Goal: Information Seeking & Learning: Learn about a topic

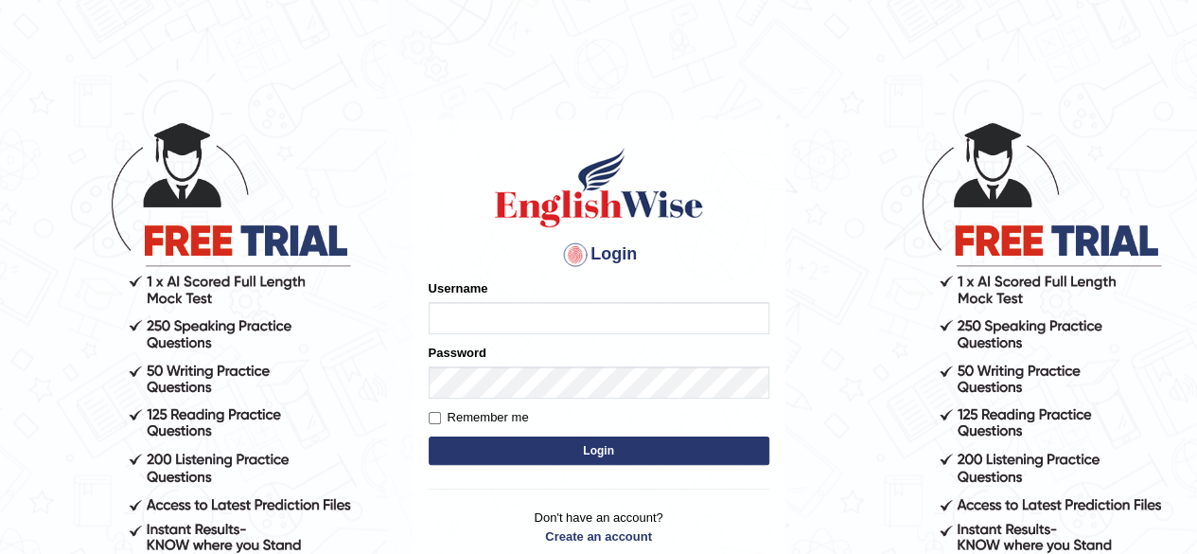
type input "pujan_parramatta"
click at [518, 442] on button "Login" at bounding box center [599, 450] width 341 height 28
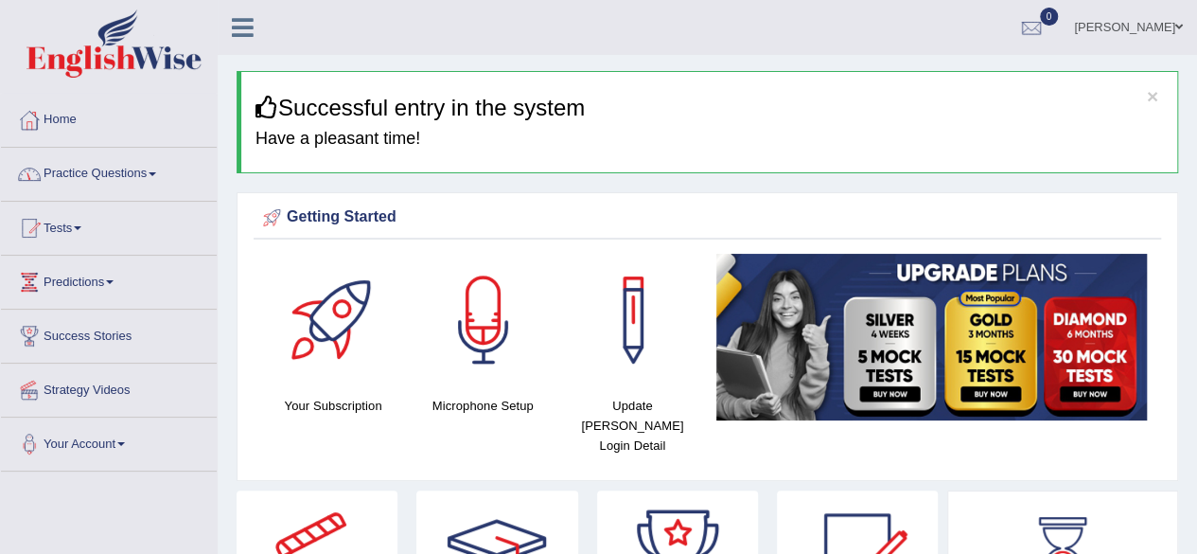
click at [70, 190] on link "Practice Questions" at bounding box center [109, 171] width 216 height 47
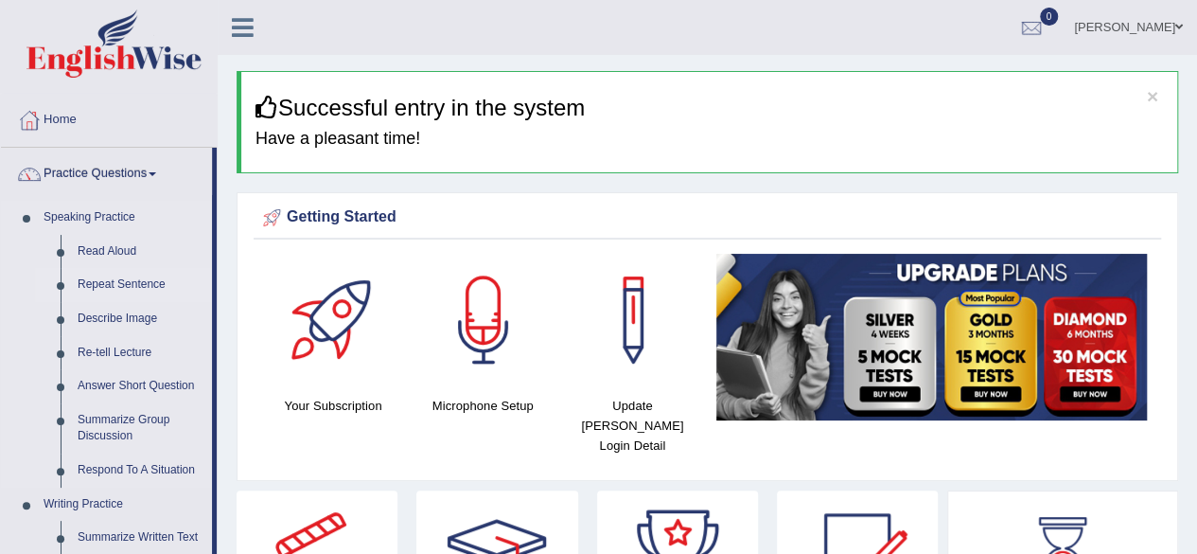
click at [89, 283] on link "Repeat Sentence" at bounding box center [140, 285] width 143 height 34
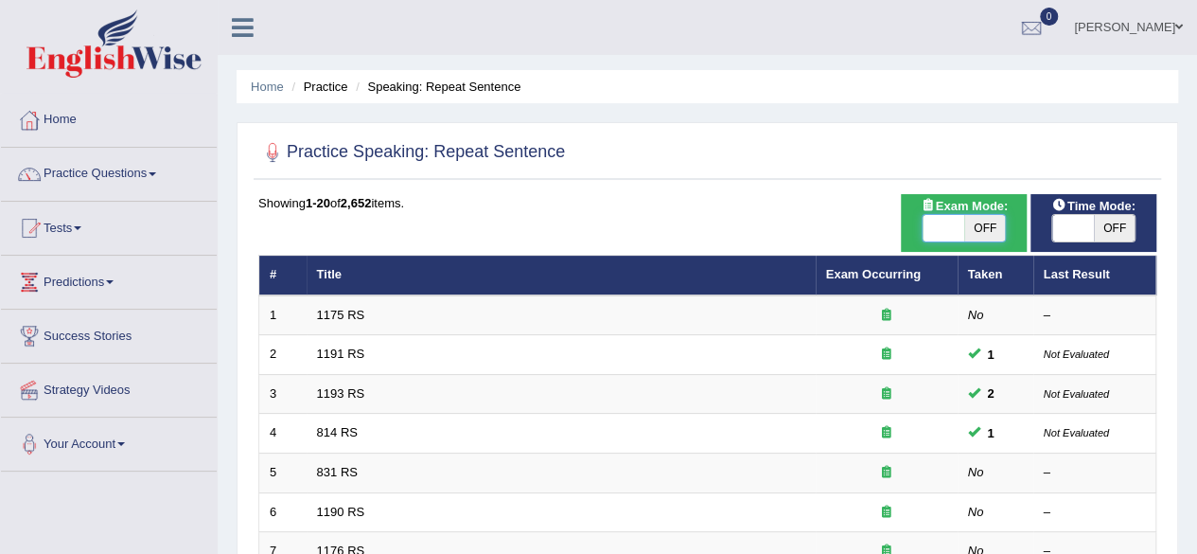
click at [947, 222] on span at bounding box center [944, 228] width 42 height 27
checkbox input "true"
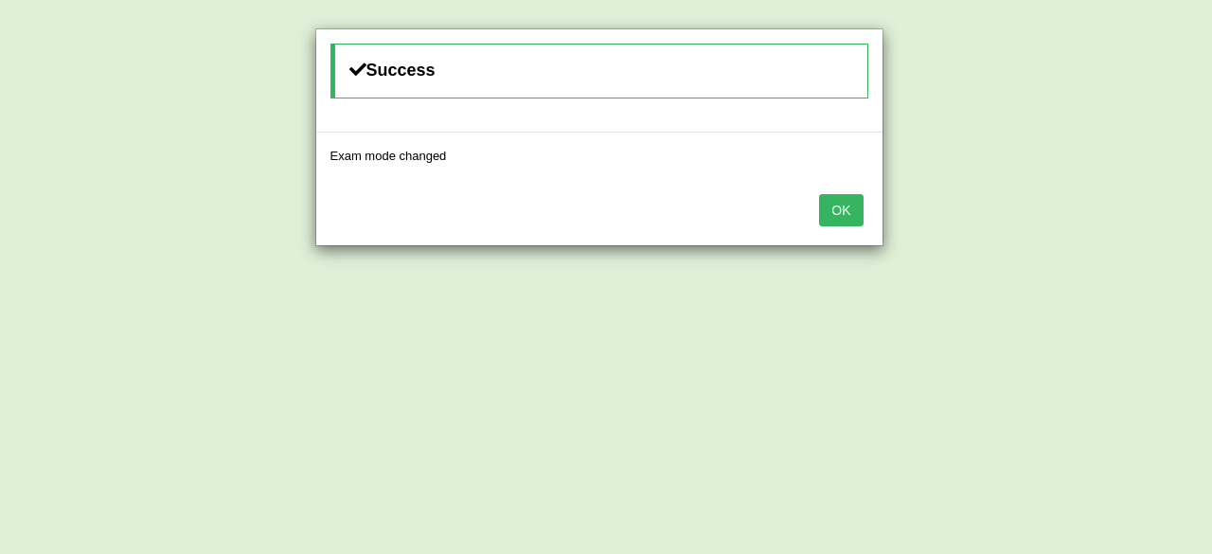
click at [850, 209] on button "OK" at bounding box center [841, 210] width 44 height 32
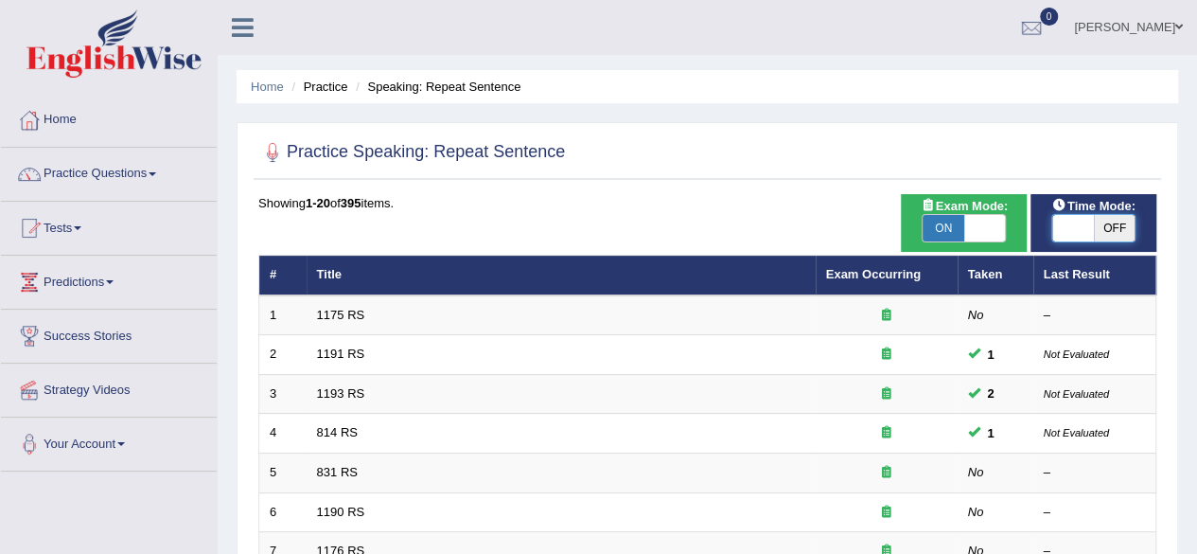
click at [1070, 226] on span at bounding box center [1074, 228] width 42 height 27
checkbox input "true"
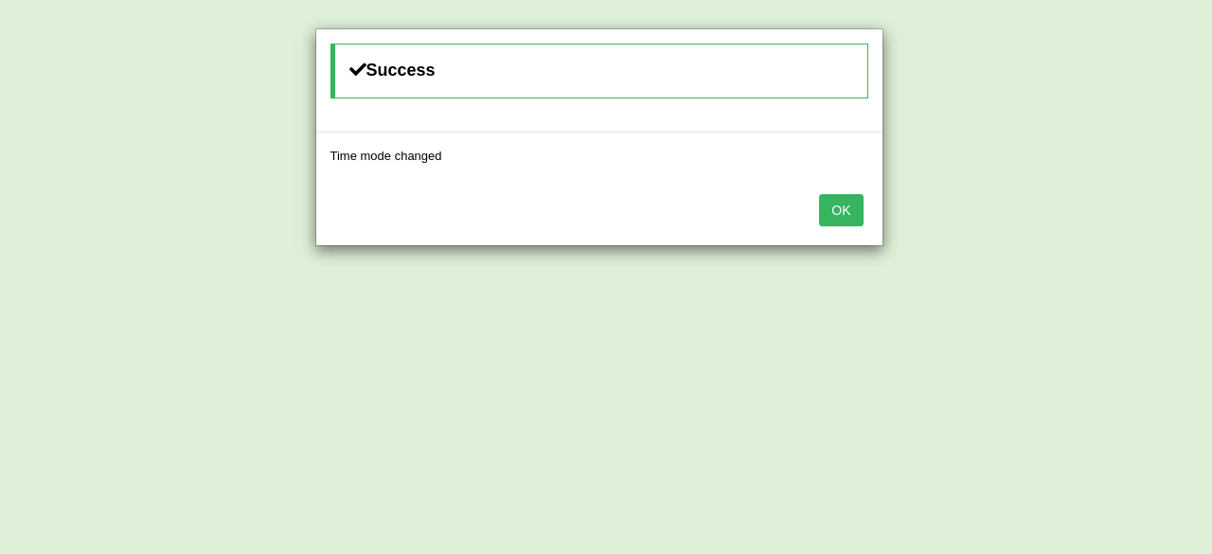
click at [841, 205] on button "OK" at bounding box center [841, 210] width 44 height 32
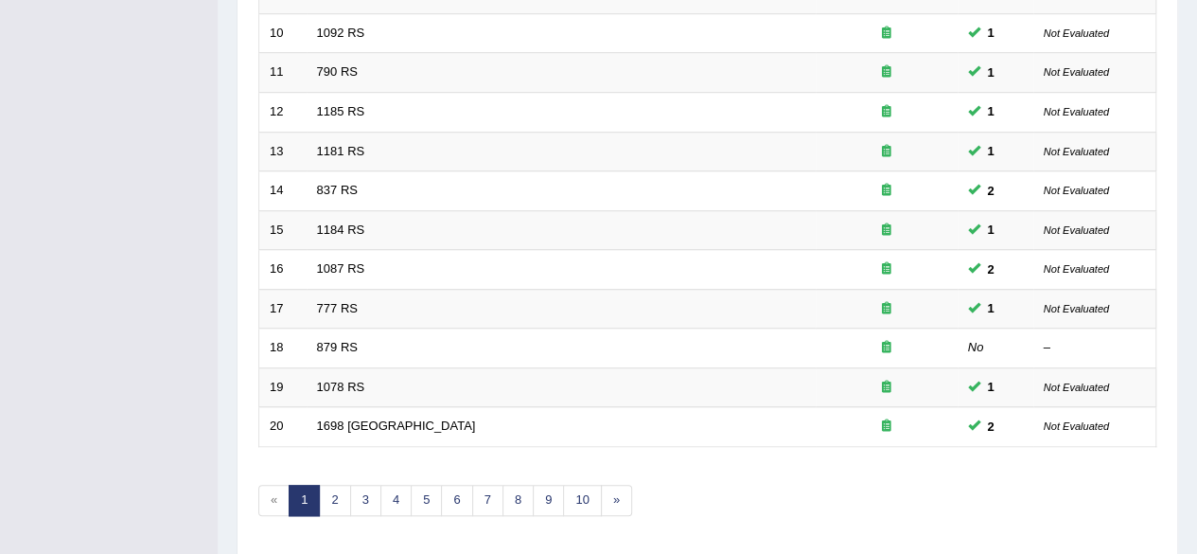
scroll to position [690, 0]
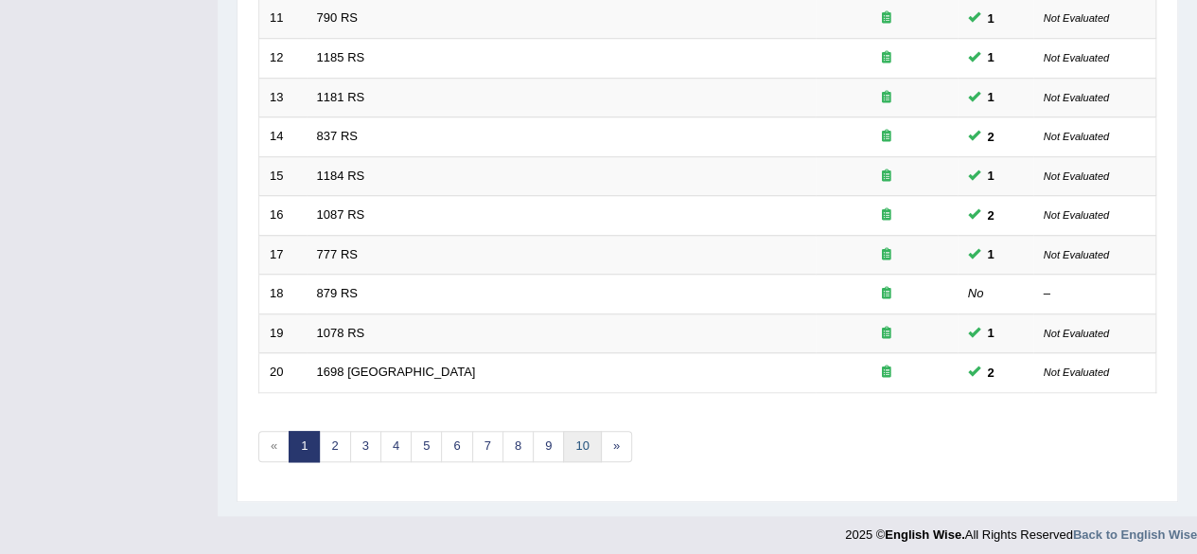
click at [579, 438] on link "10" at bounding box center [582, 446] width 38 height 31
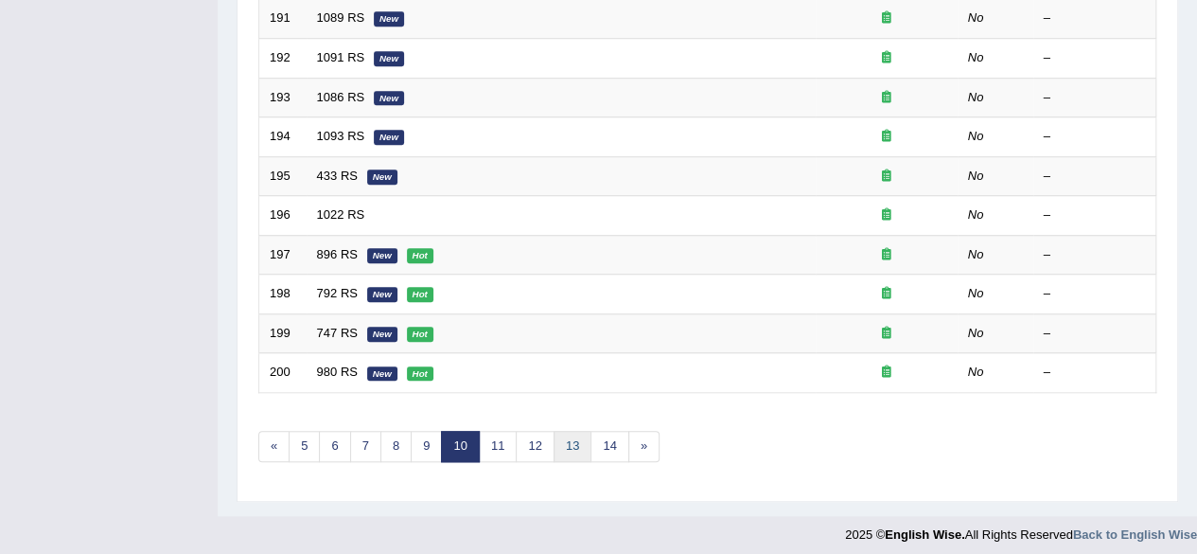
click at [579, 449] on link "13" at bounding box center [573, 446] width 38 height 31
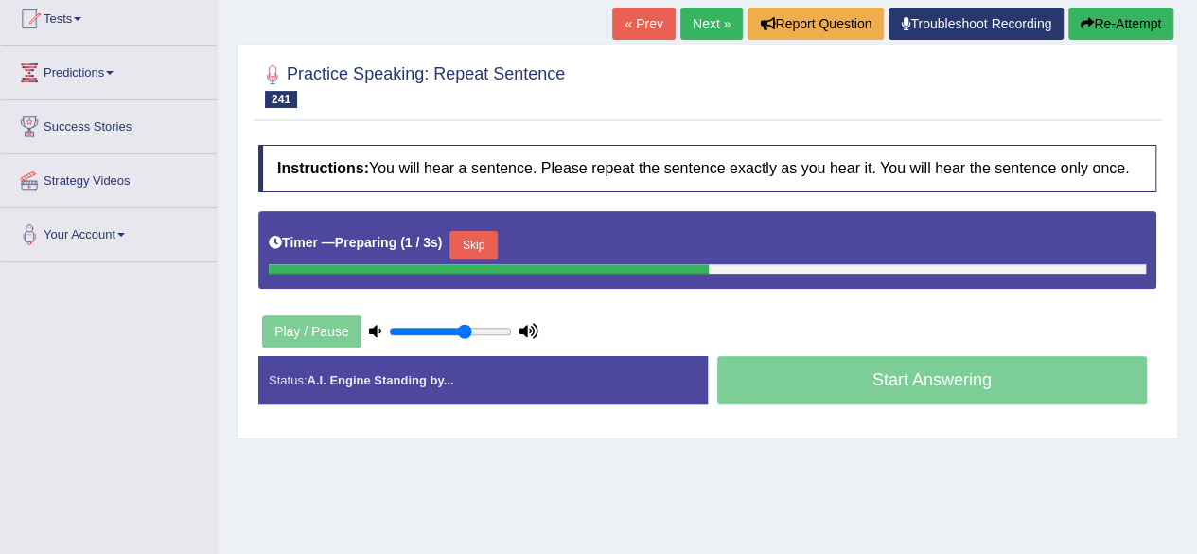
click at [475, 240] on button "Skip" at bounding box center [473, 245] width 47 height 28
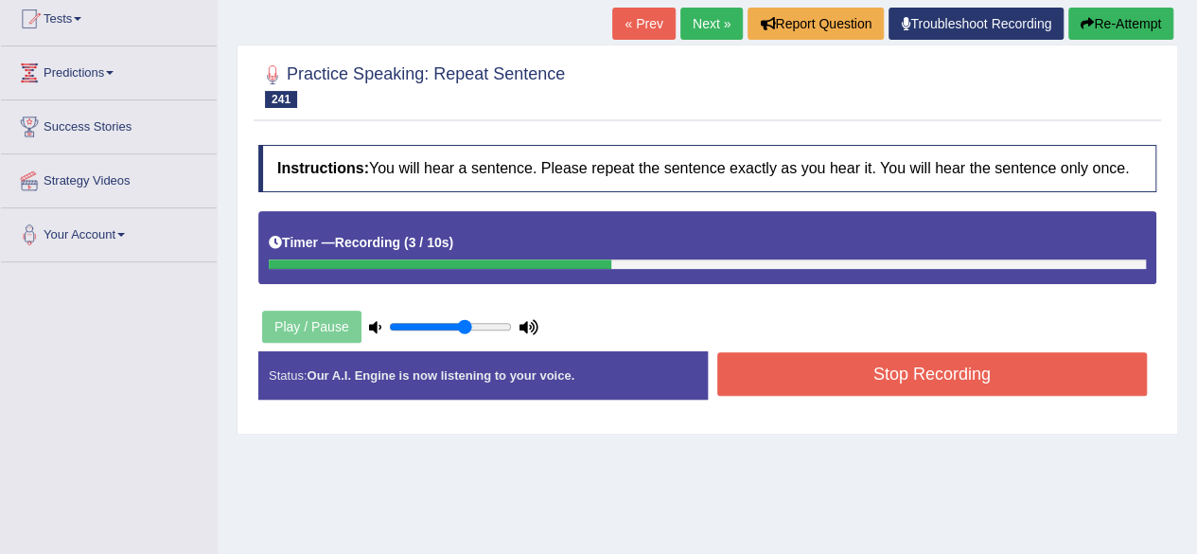
click at [886, 372] on button "Stop Recording" at bounding box center [932, 374] width 431 height 44
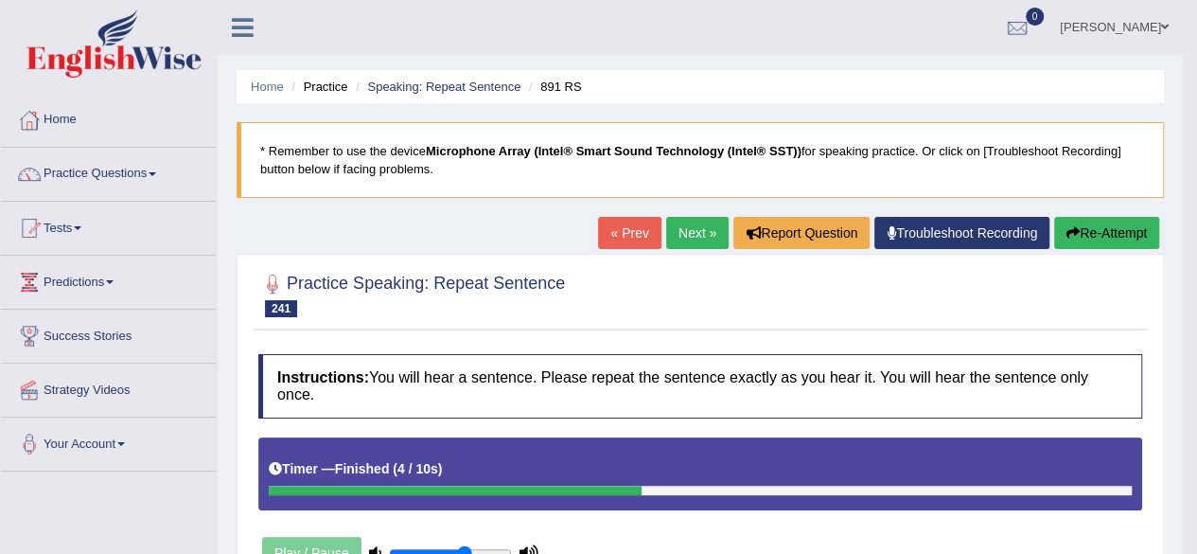
click at [1089, 221] on button "Re-Attempt" at bounding box center [1106, 233] width 105 height 32
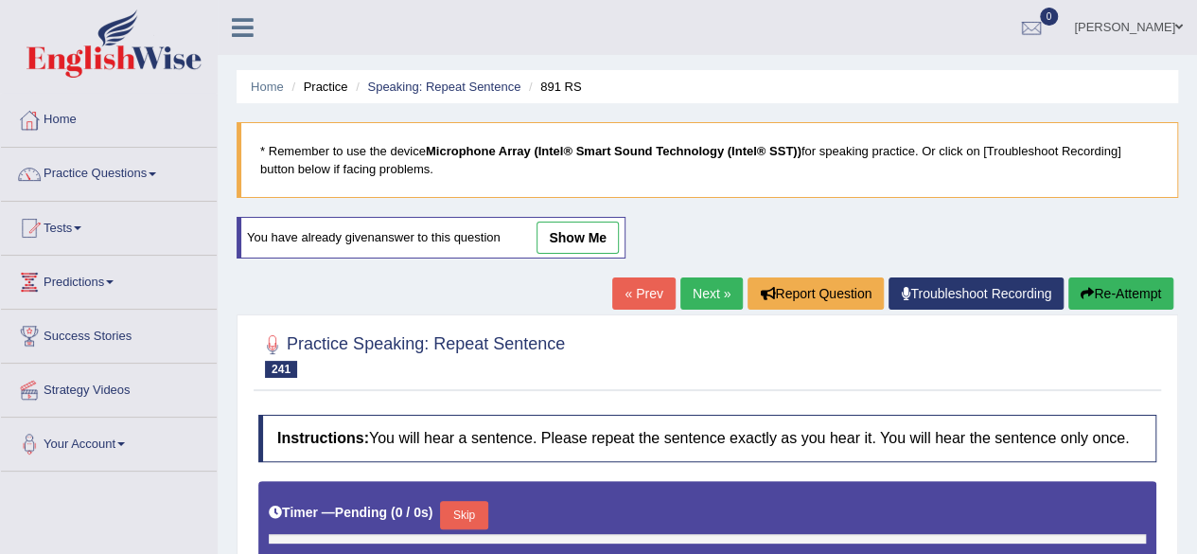
type input "0.65"
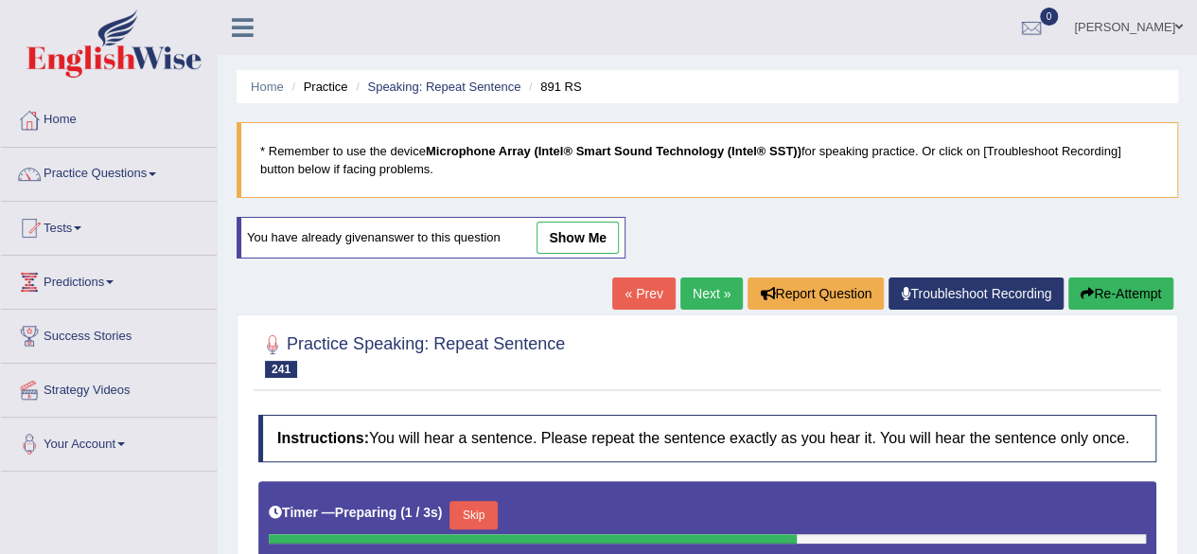
click at [462, 521] on button "Skip" at bounding box center [473, 515] width 47 height 28
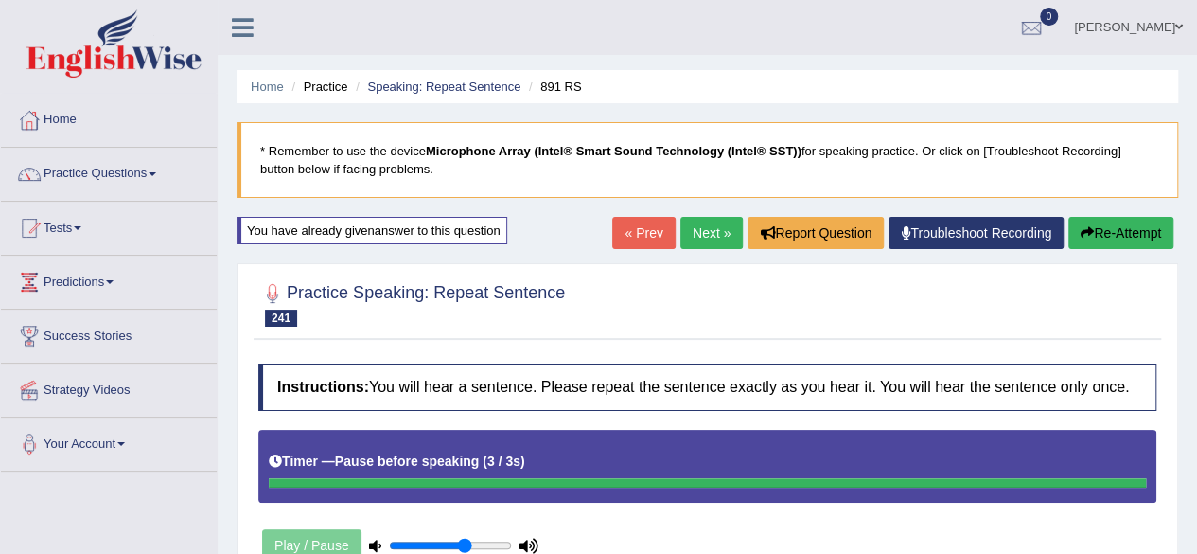
click at [558, 455] on div "Timer — Pause before speaking ( 3 / 3s )" at bounding box center [707, 461] width 877 height 33
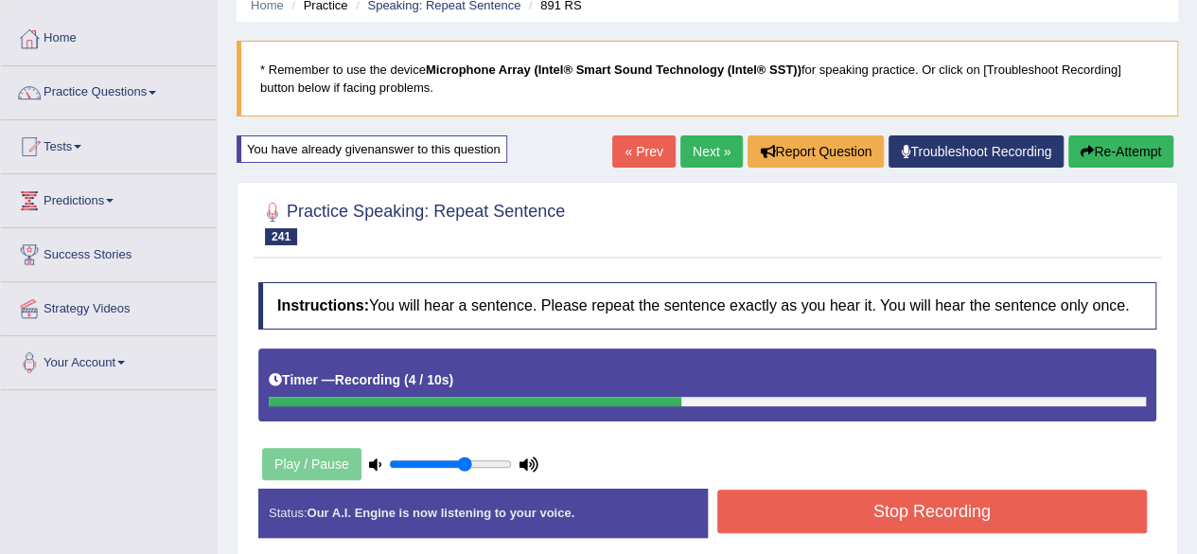
scroll to position [182, 0]
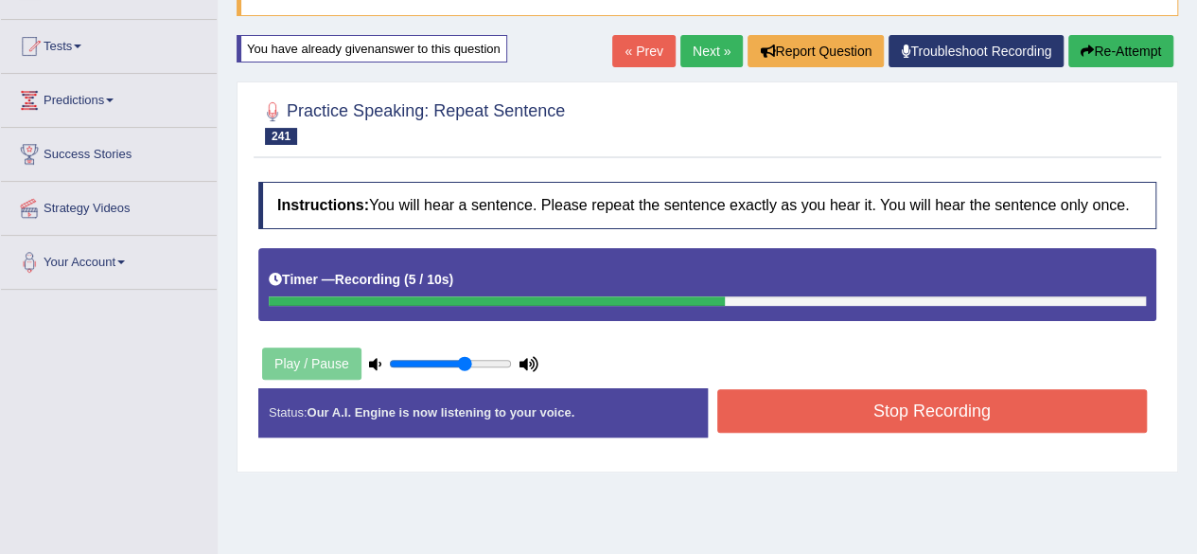
click at [932, 405] on button "Stop Recording" at bounding box center [932, 411] width 431 height 44
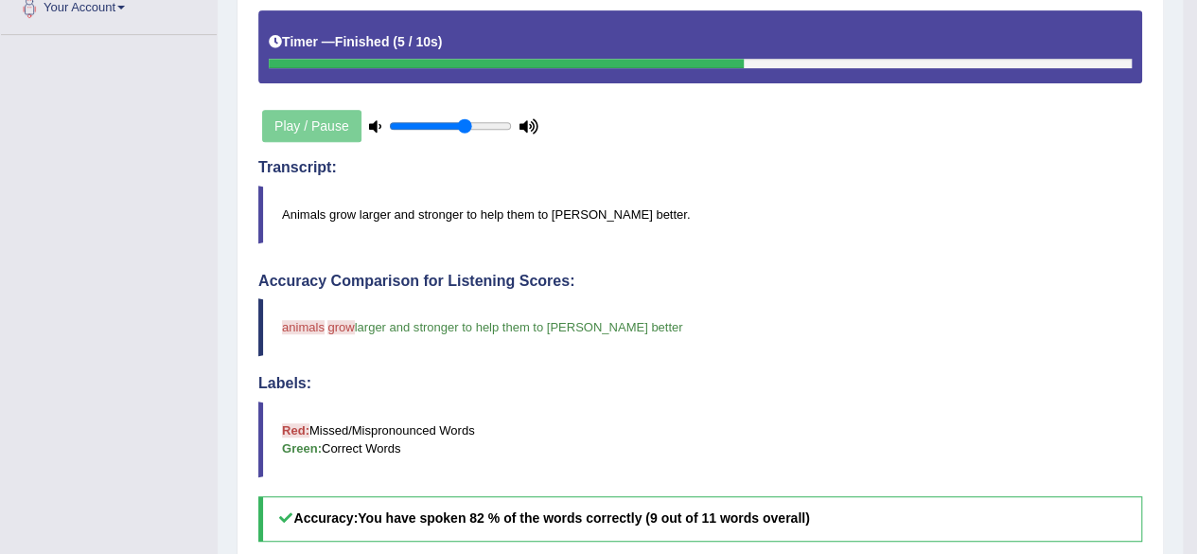
scroll to position [0, 0]
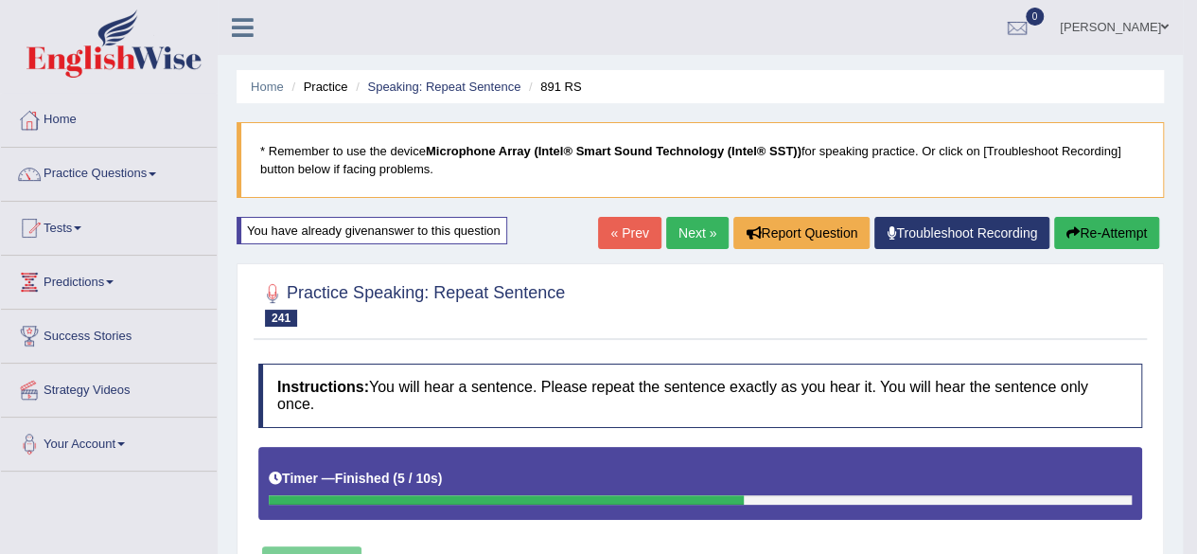
click at [692, 231] on link "Next »" at bounding box center [697, 233] width 62 height 32
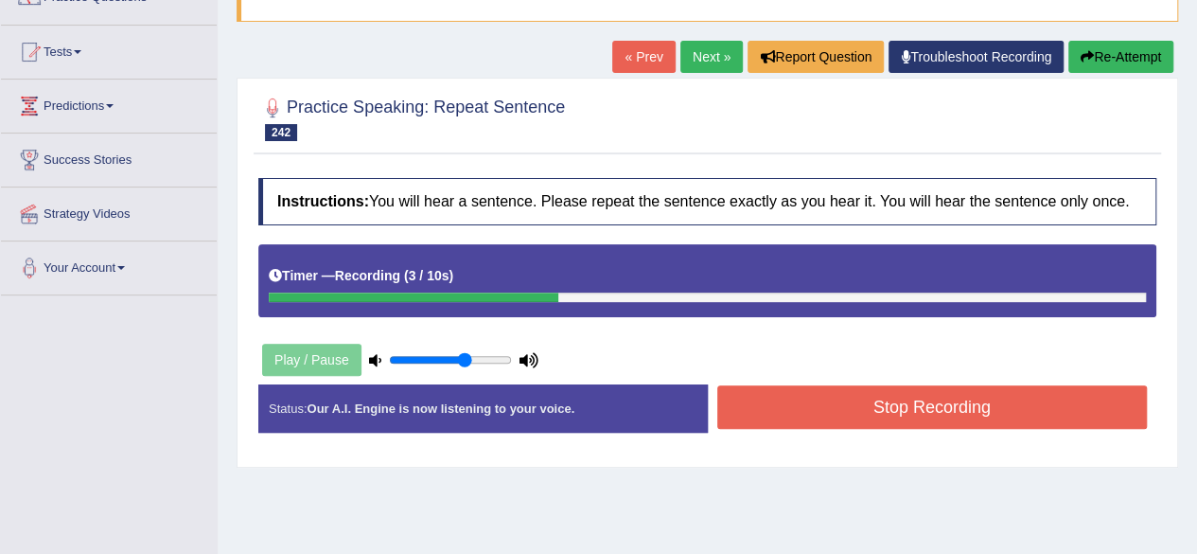
scroll to position [231, 0]
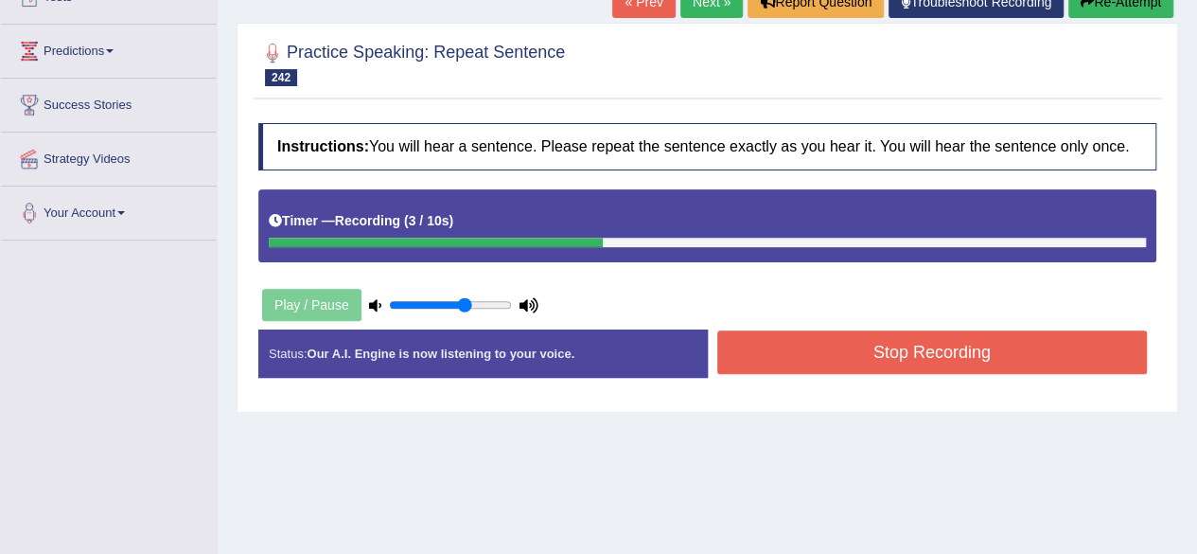
click at [930, 345] on button "Stop Recording" at bounding box center [932, 352] width 431 height 44
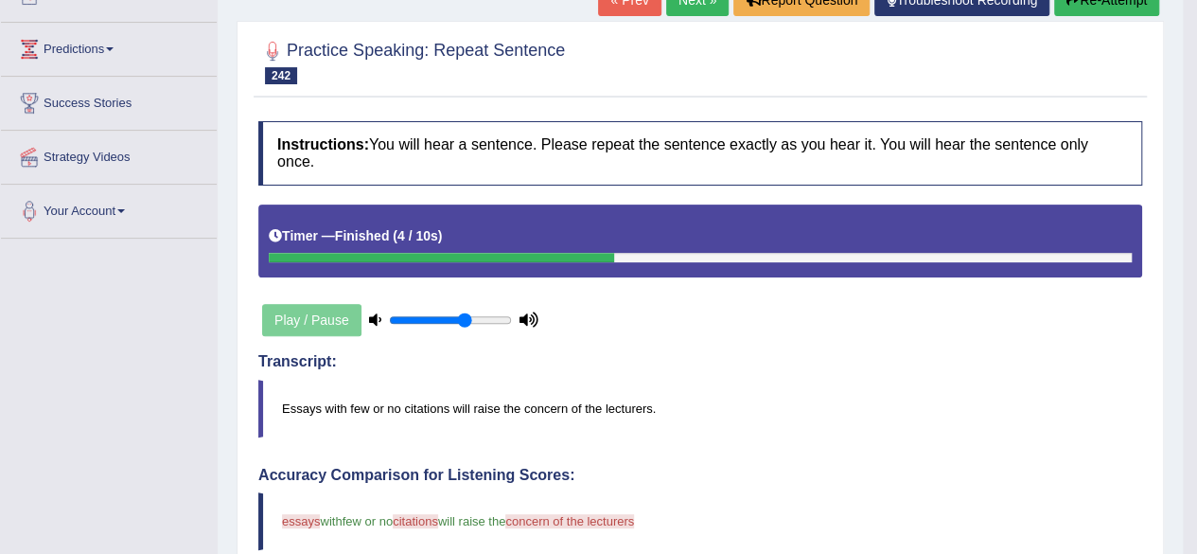
scroll to position [73, 0]
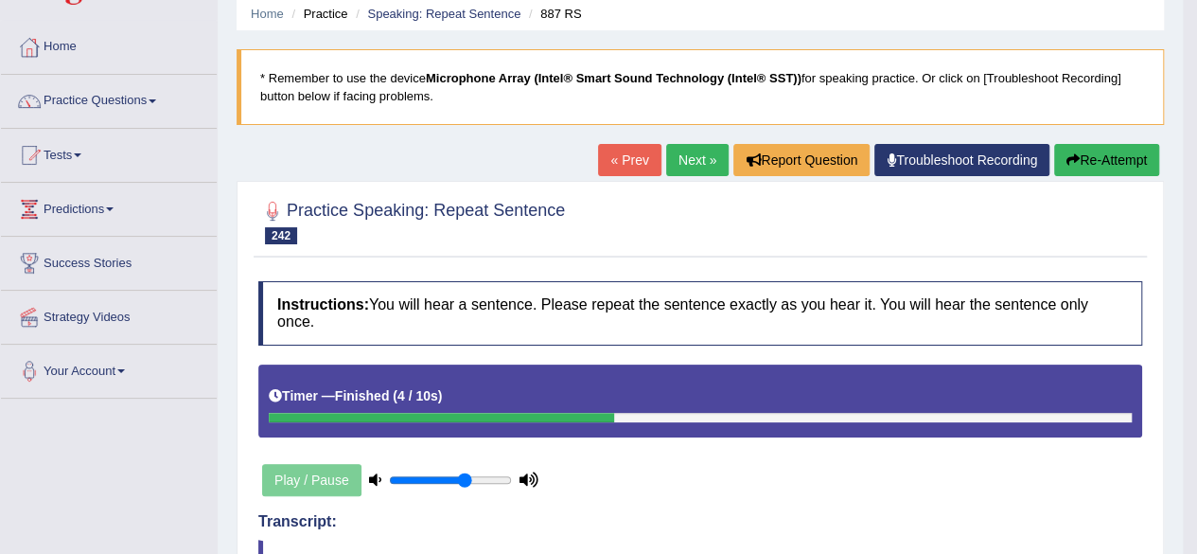
click at [1071, 163] on icon "button" at bounding box center [1073, 159] width 13 height 13
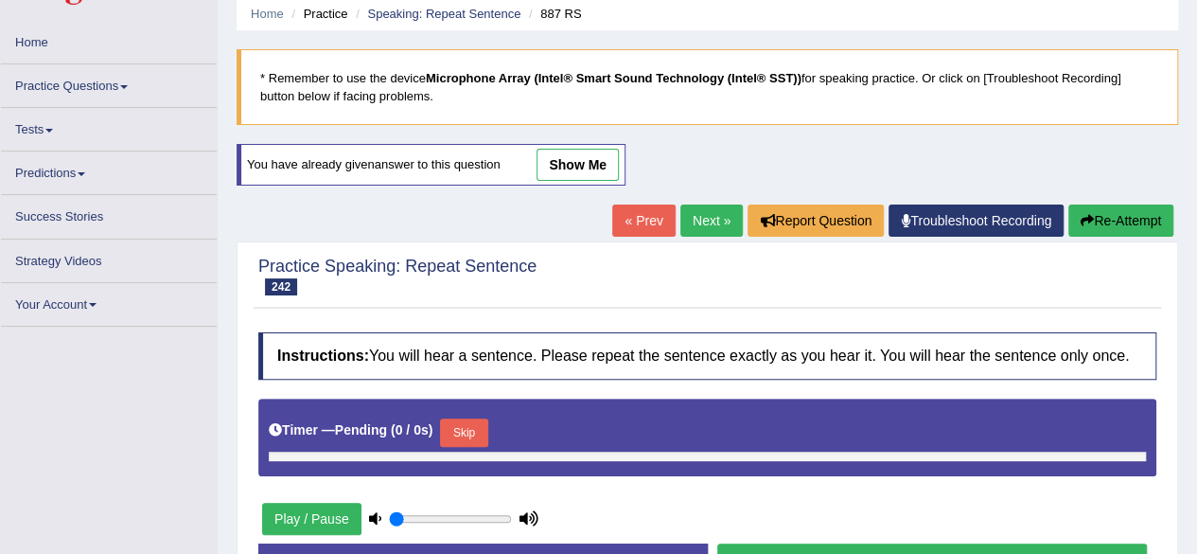
type input "0.65"
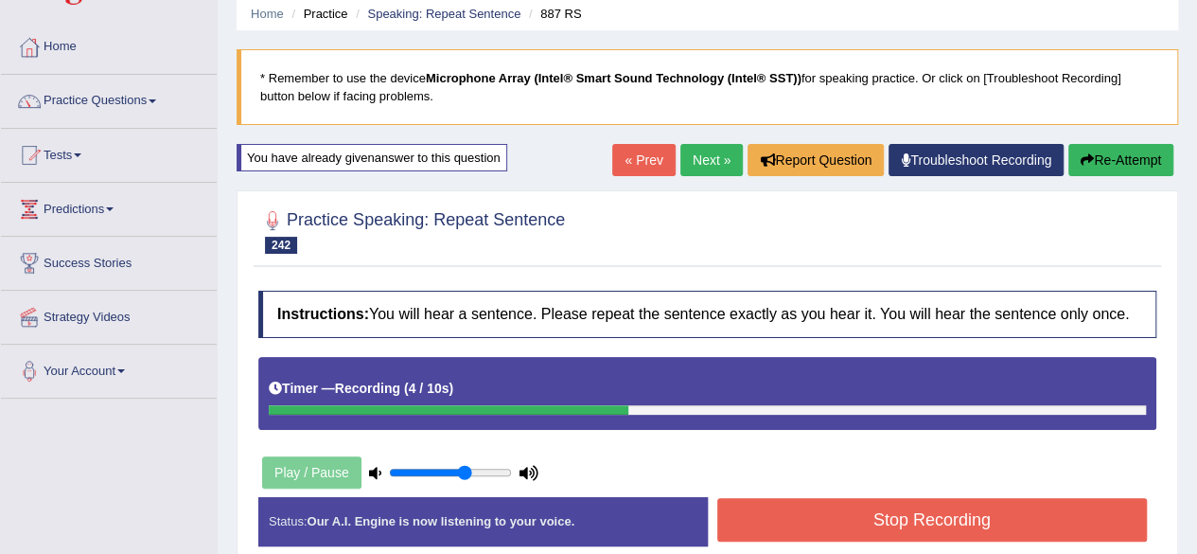
click at [874, 524] on button "Stop Recording" at bounding box center [932, 520] width 431 height 44
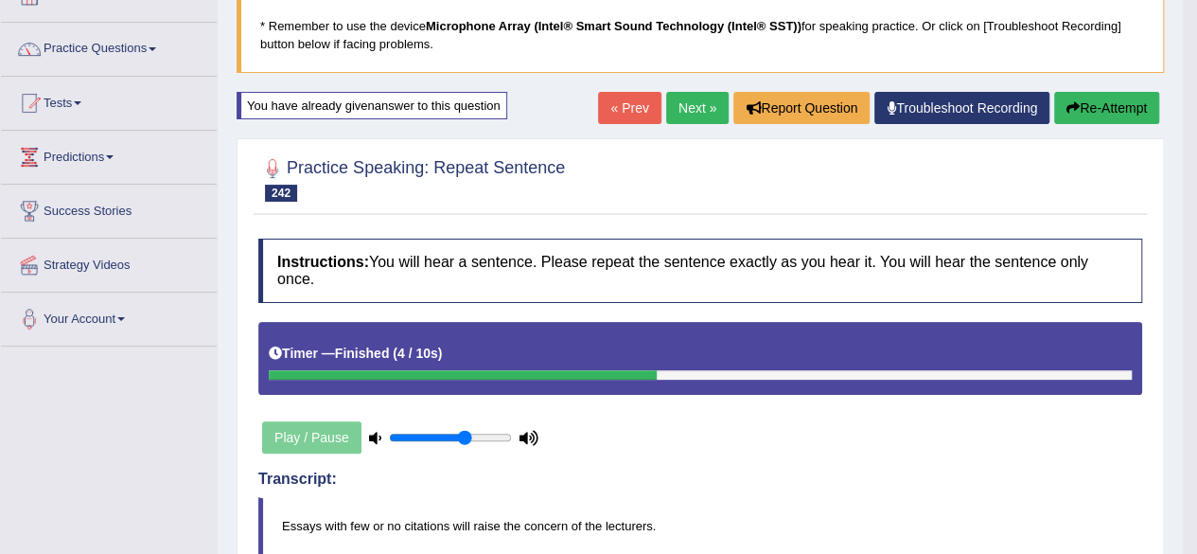
scroll to position [121, 0]
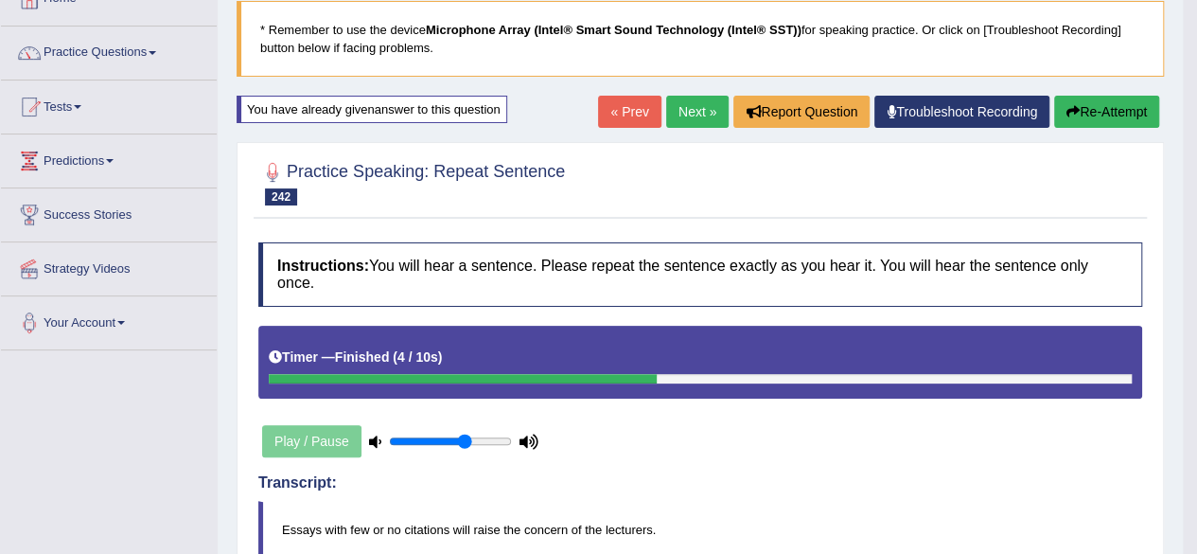
click at [687, 110] on link "Next »" at bounding box center [697, 112] width 62 height 32
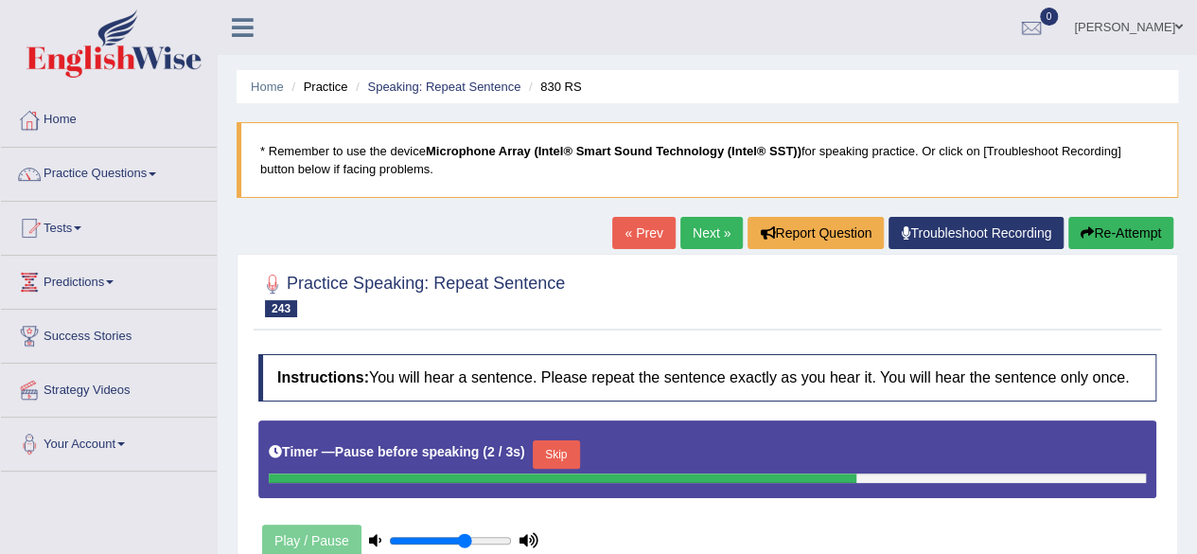
click at [570, 449] on button "Skip" at bounding box center [556, 454] width 47 height 28
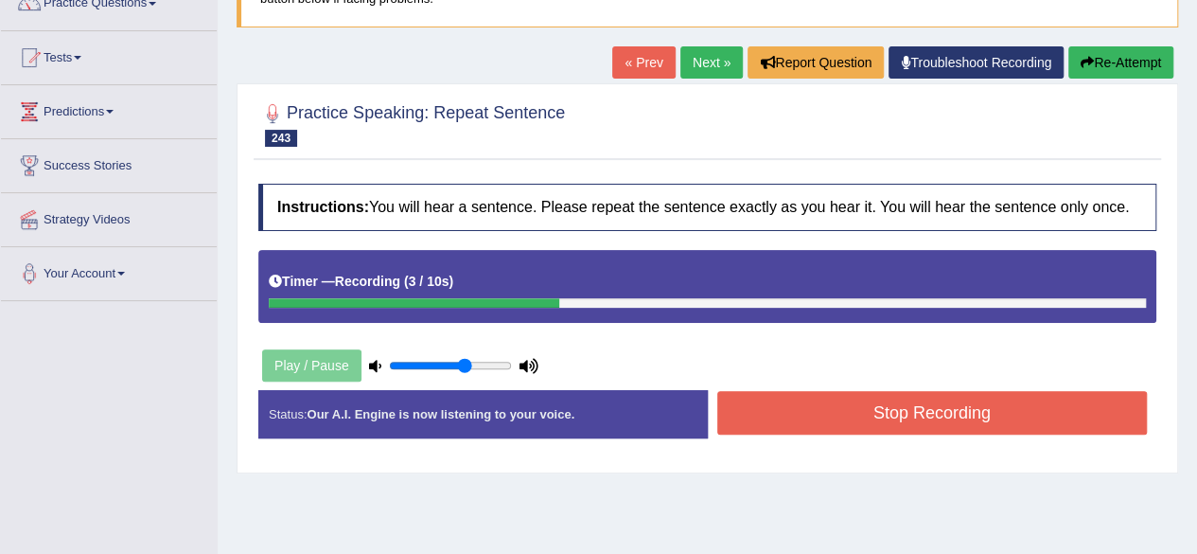
scroll to position [223, 0]
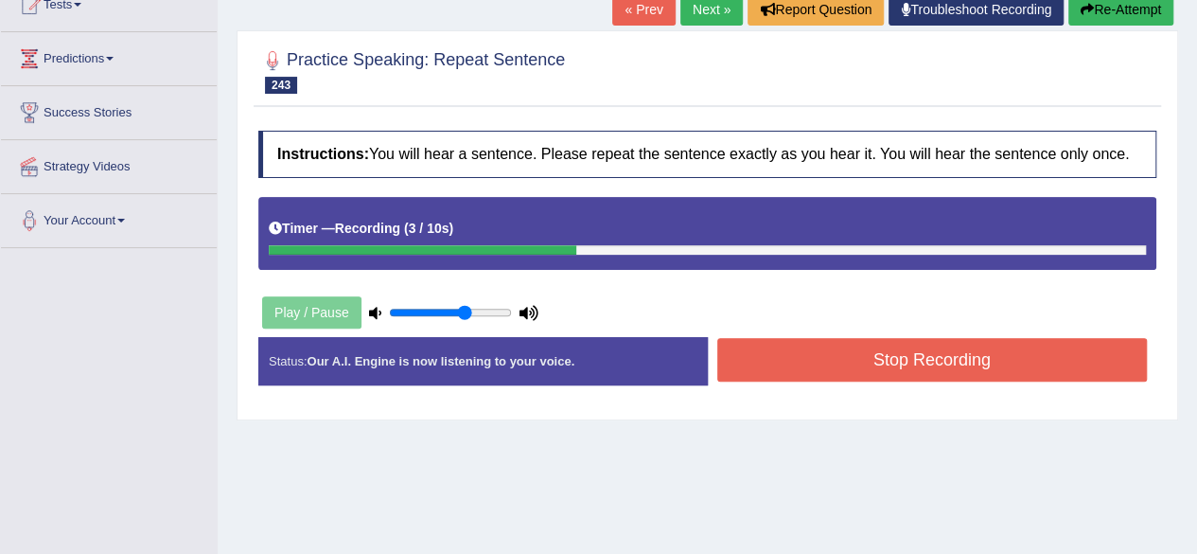
click at [865, 357] on button "Stop Recording" at bounding box center [932, 360] width 431 height 44
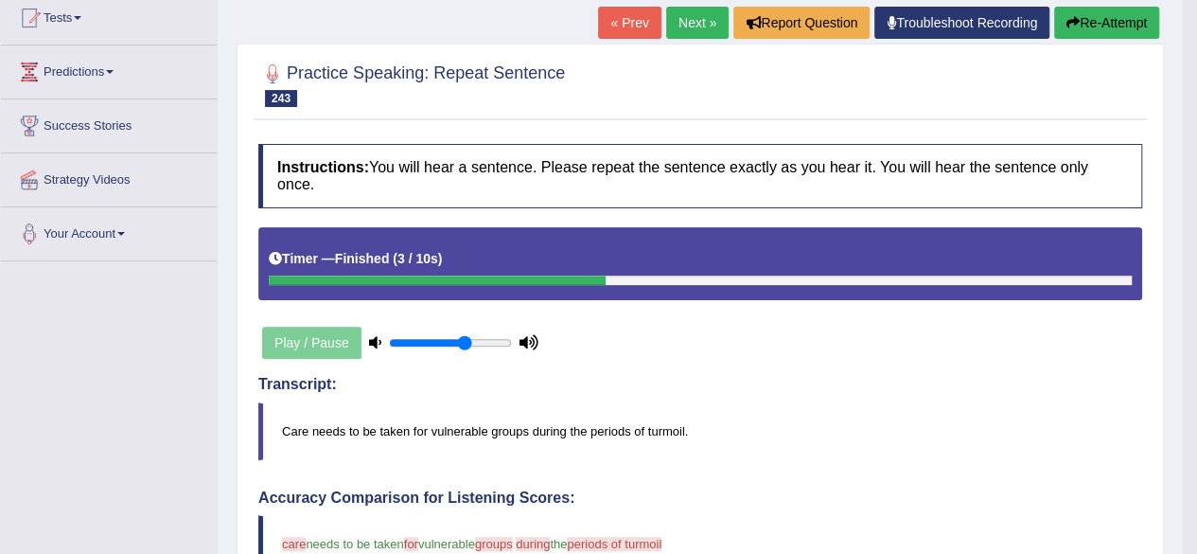
scroll to position [98, 0]
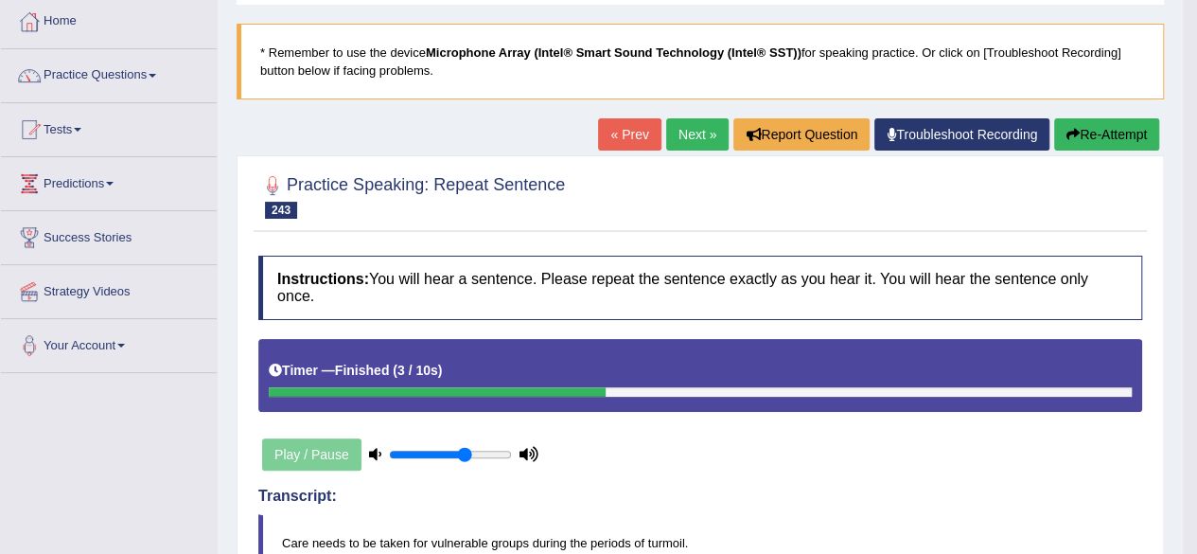
click at [1089, 133] on button "Re-Attempt" at bounding box center [1106, 134] width 105 height 32
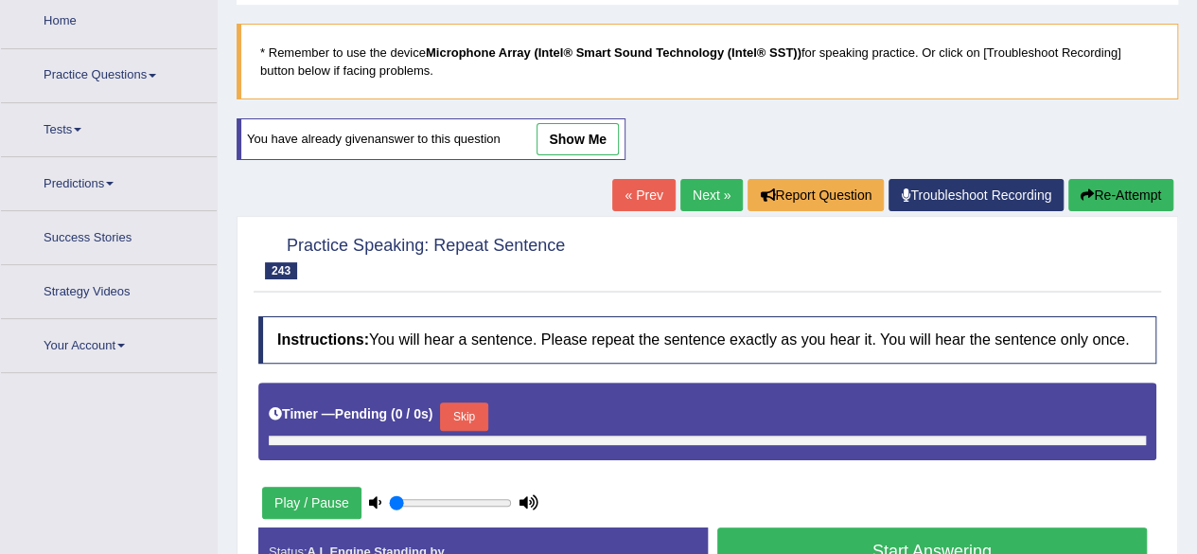
scroll to position [98, 0]
type input "0.65"
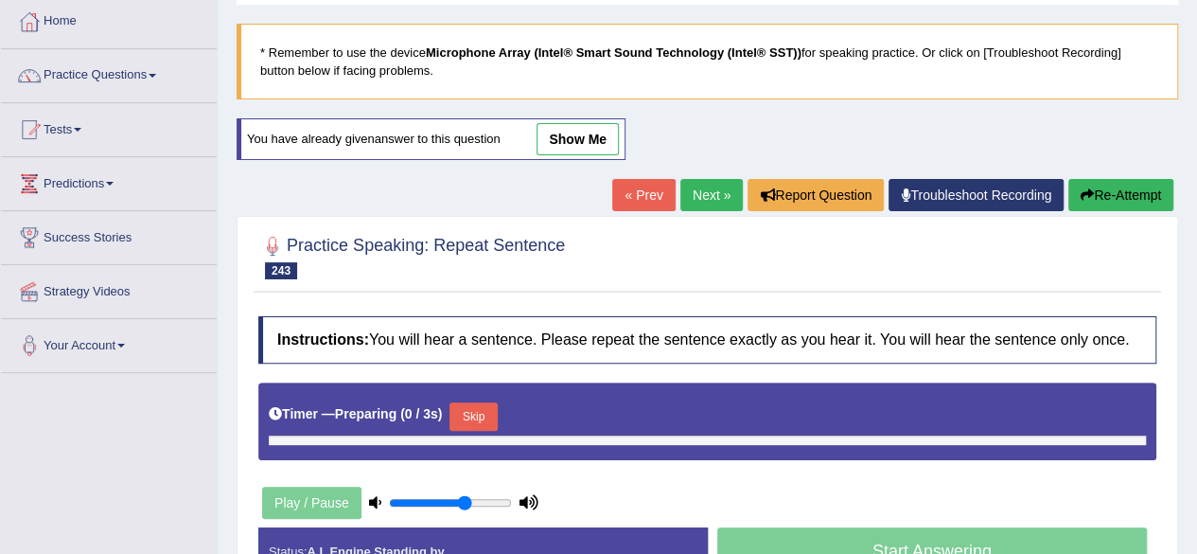
scroll to position [0, 0]
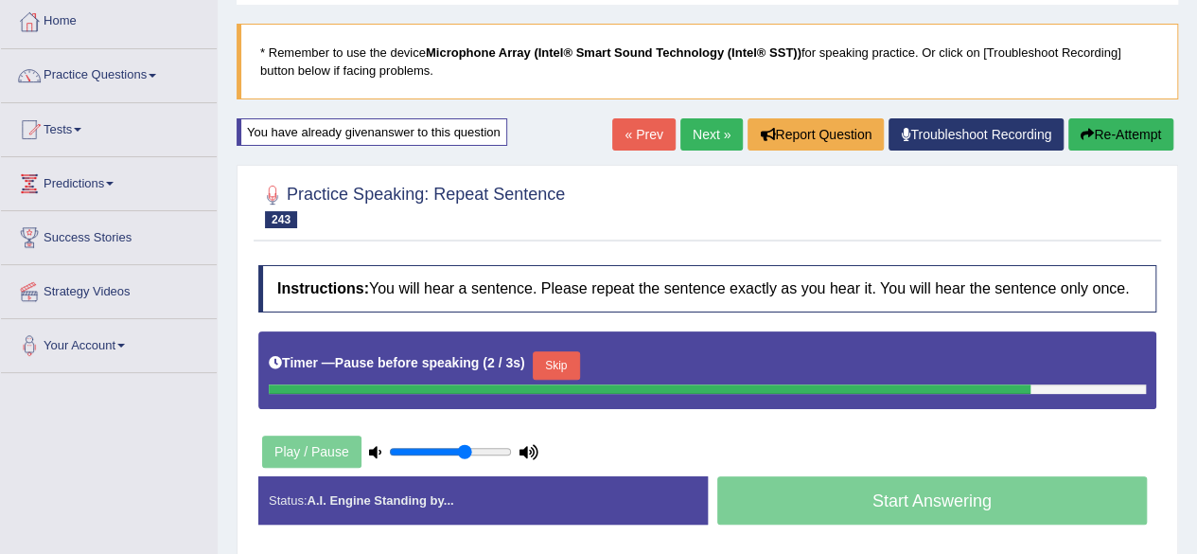
click at [576, 356] on button "Skip" at bounding box center [556, 365] width 47 height 28
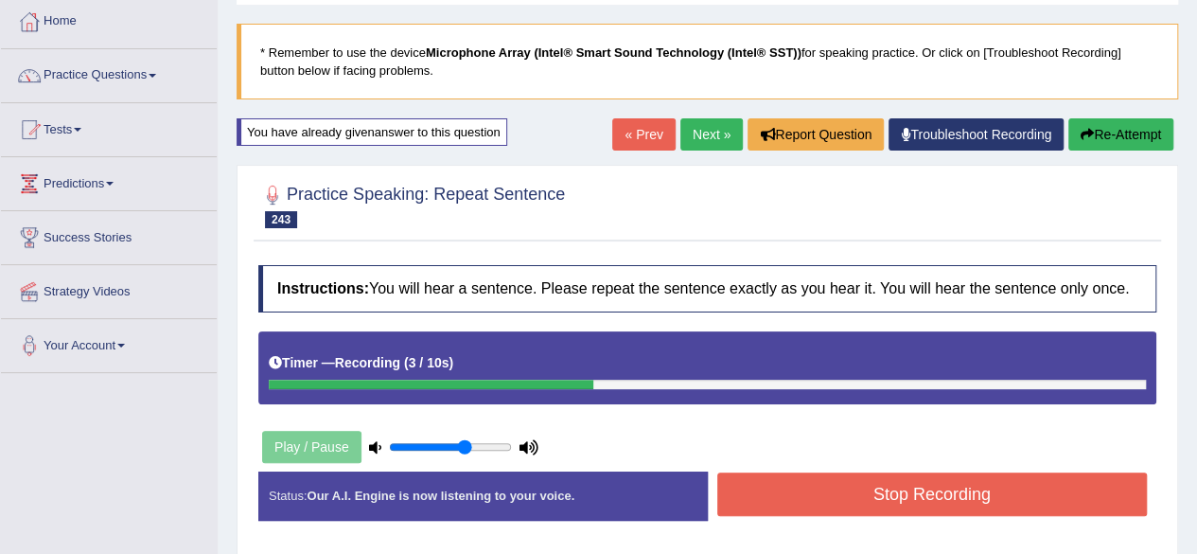
click at [911, 487] on button "Stop Recording" at bounding box center [932, 494] width 431 height 44
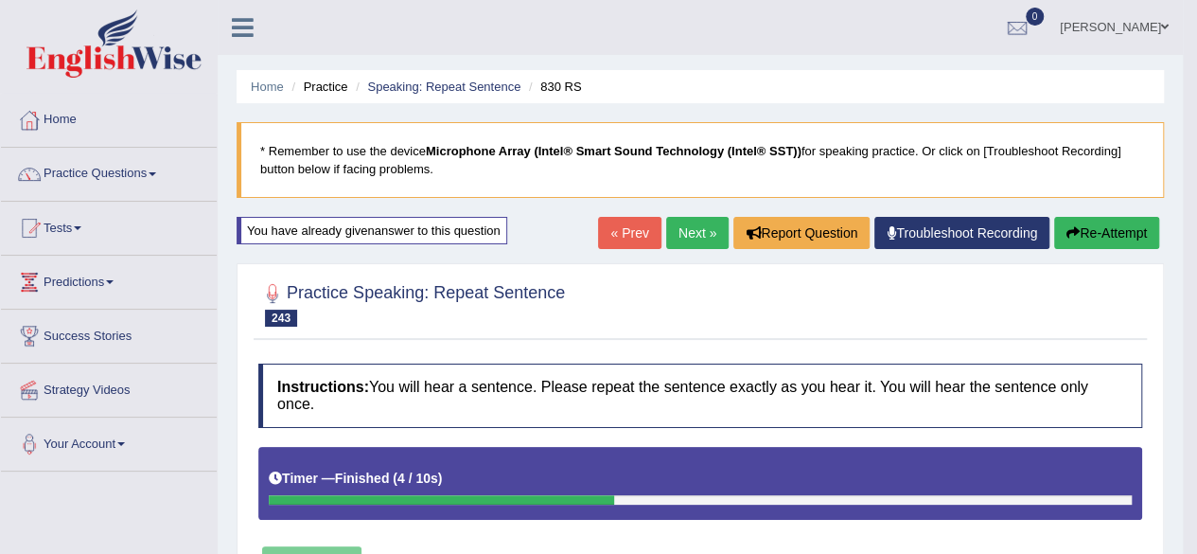
click at [1102, 237] on button "Re-Attempt" at bounding box center [1106, 233] width 105 height 32
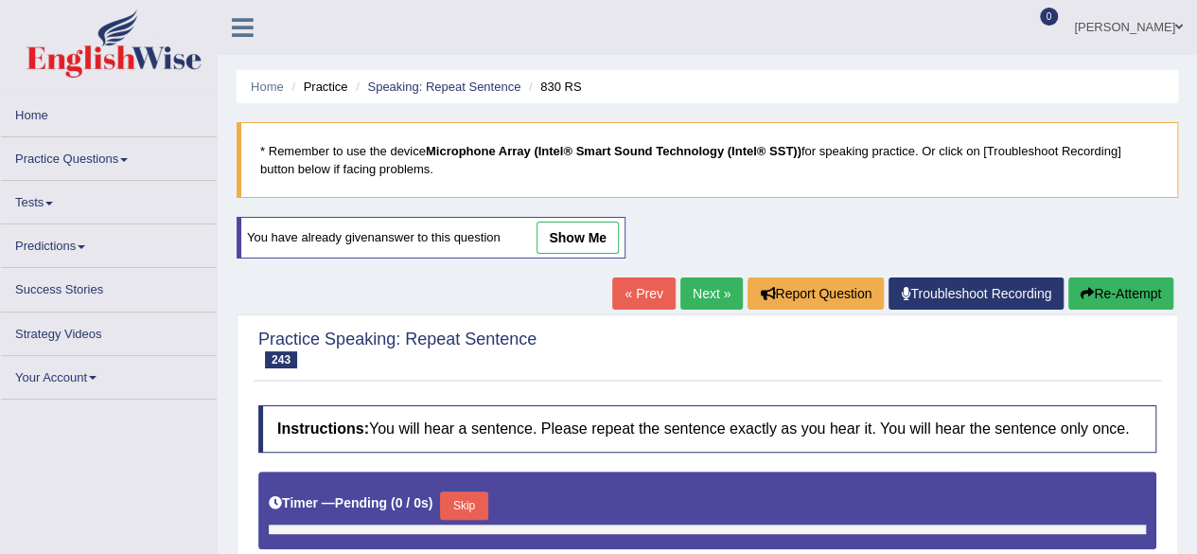
type input "0.65"
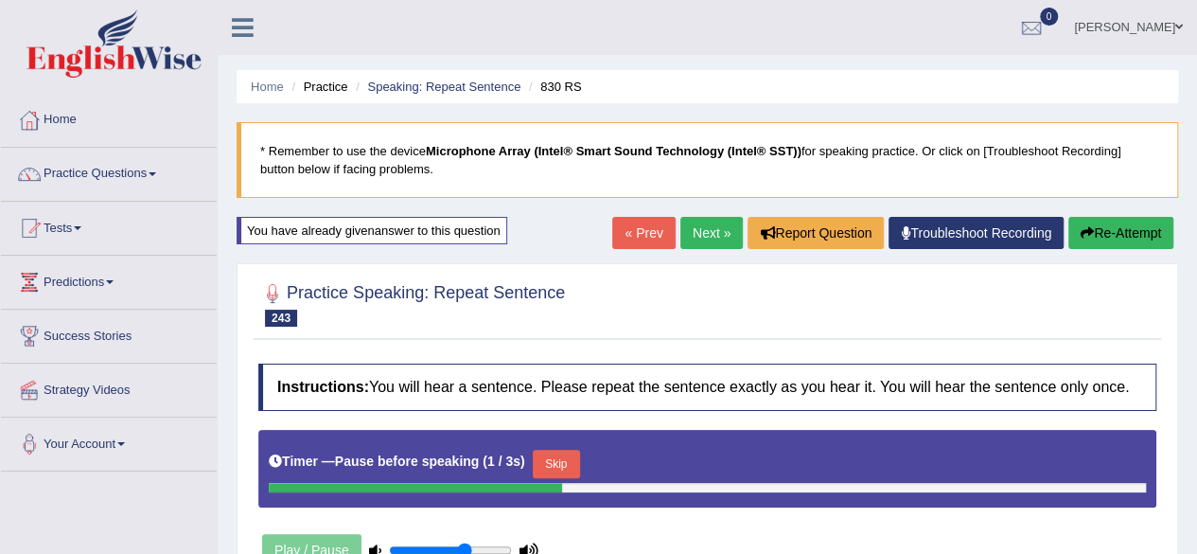
click at [568, 458] on button "Skip" at bounding box center [556, 464] width 47 height 28
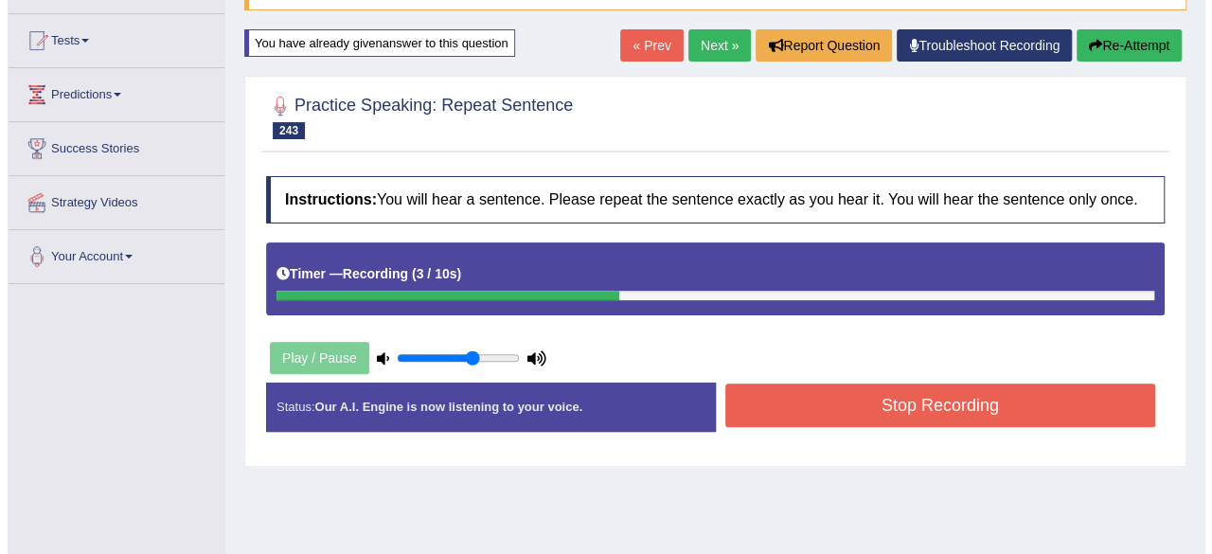
scroll to position [189, 0]
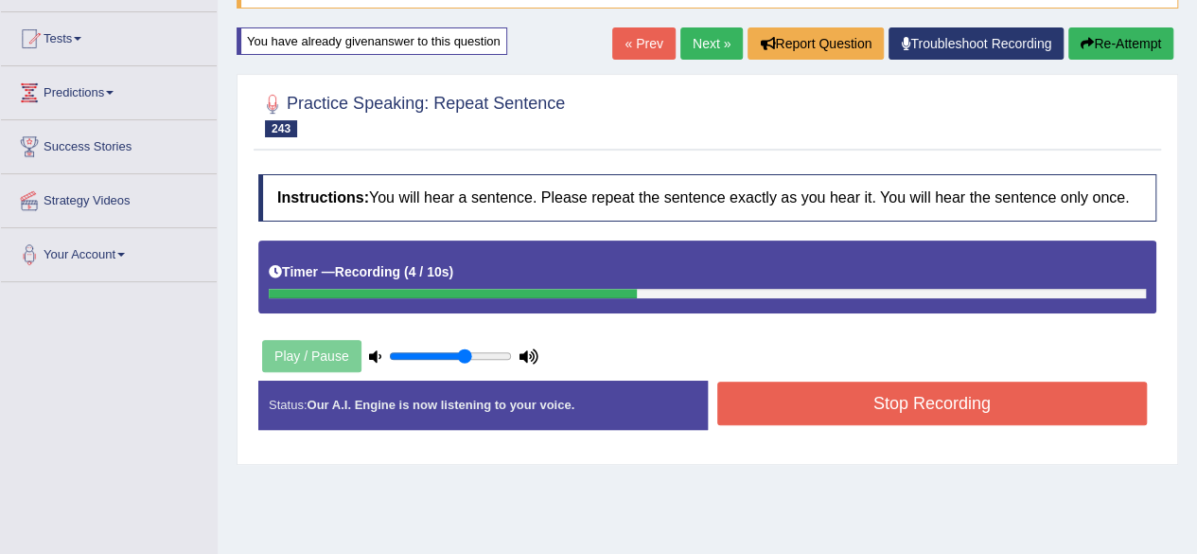
click at [899, 401] on button "Stop Recording" at bounding box center [932, 403] width 431 height 44
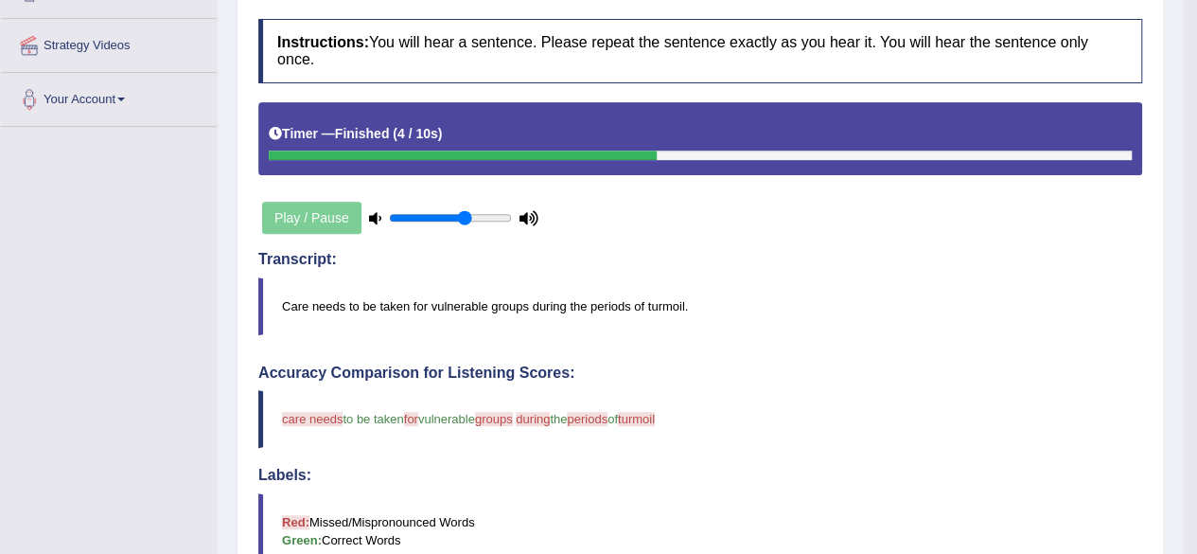
scroll to position [0, 0]
